Goal: Task Accomplishment & Management: Manage account settings

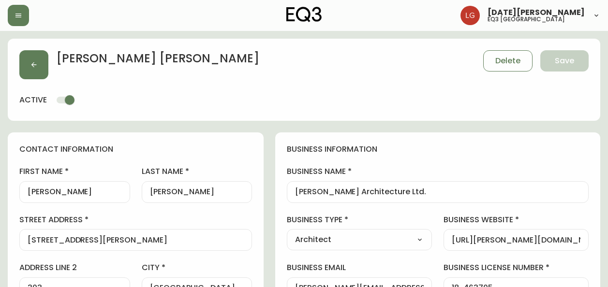
select select "BC"
select select "CA"
select select "CA_EN"
select select "Other"
select select "Architect"
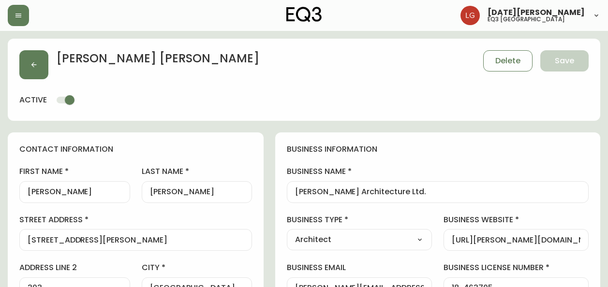
select select "cjw10z96p001r6gs00juufhhe"
select select "false"
click at [28, 63] on button "button" at bounding box center [33, 64] width 29 height 29
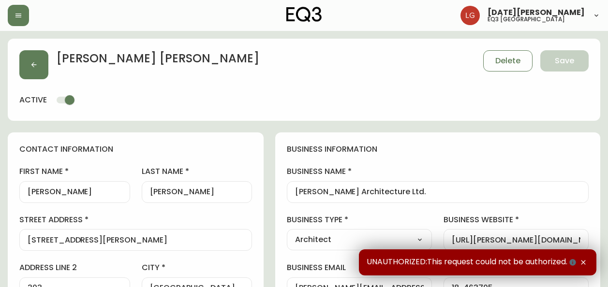
select select "BC"
select select "CA"
select select "CA_EN"
select select "Other"
select select "Architect"
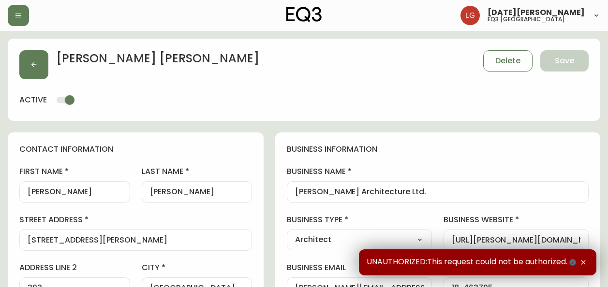
select select "cjw10z96p001r6gs00juufhhe"
select select "false"
click at [456, 148] on h4 "business information" at bounding box center [438, 149] width 302 height 11
